Goal: Task Accomplishment & Management: Manage account settings

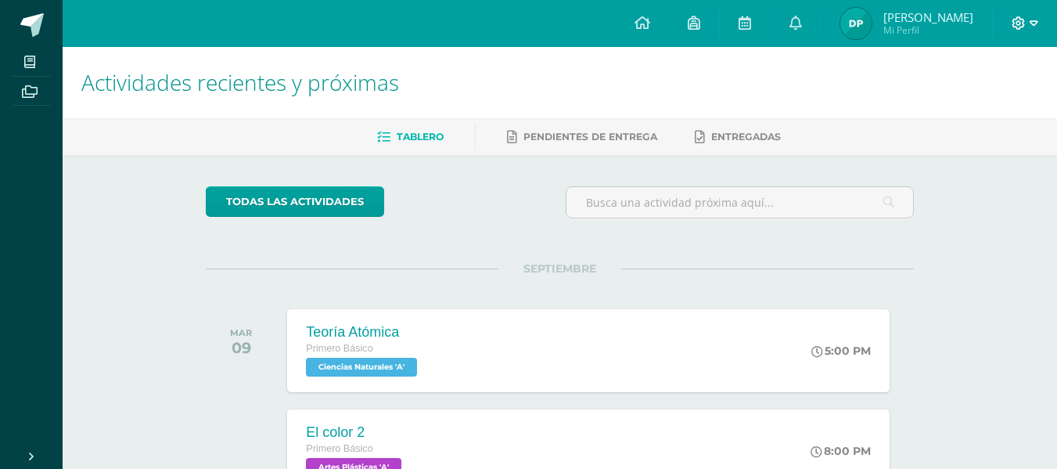
click at [1028, 20] on span at bounding box center [1024, 23] width 27 height 17
click at [976, 104] on span "Cerrar sesión" at bounding box center [984, 106] width 70 height 15
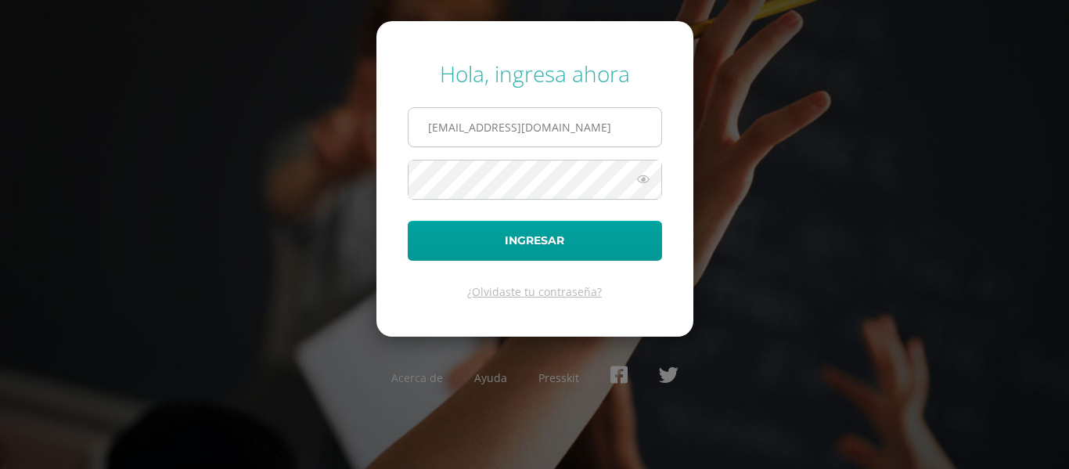
click at [610, 129] on input "838@laestrella.edu.gt" at bounding box center [534, 127] width 253 height 38
type input "89@laestrella.edu.gt"
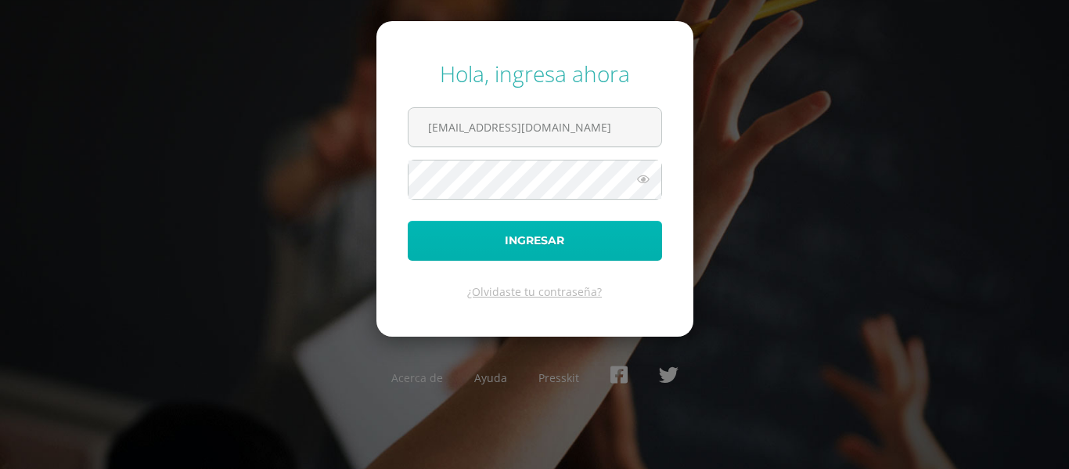
click at [510, 231] on button "Ingresar" at bounding box center [535, 241] width 254 height 40
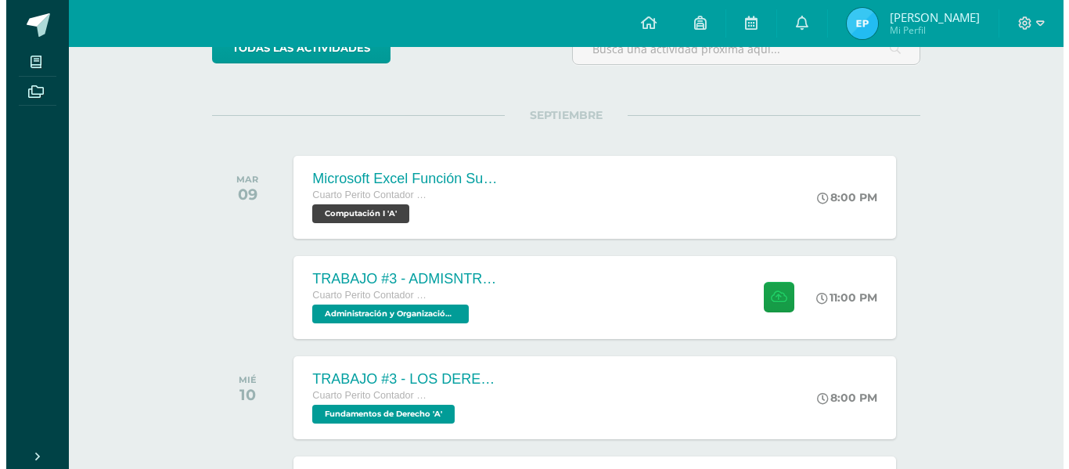
scroll to position [215, 0]
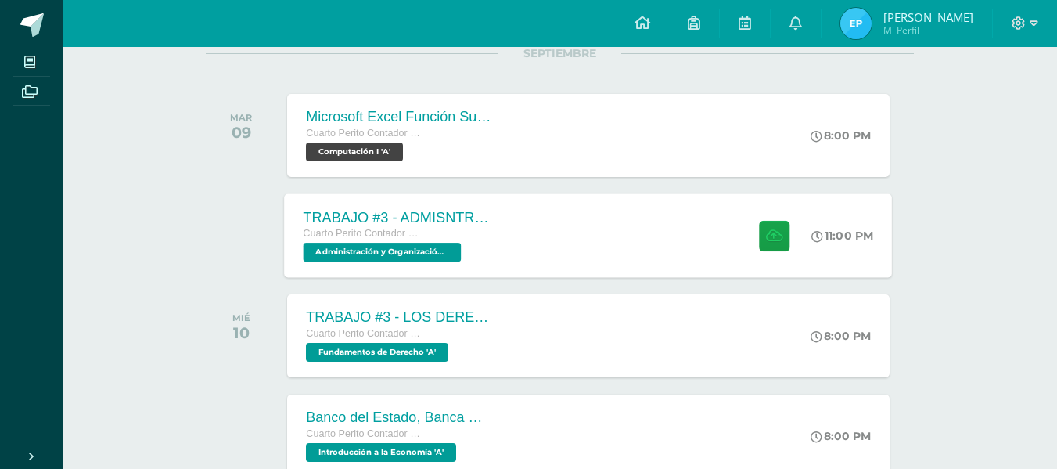
click at [605, 219] on div "TRABAJO #3 - ADMISNTRACIÓN PÚBLICA Cuarto Perito Contador con Orientación en Co…" at bounding box center [589, 235] width 608 height 84
